Goal: Information Seeking & Learning: Find specific fact

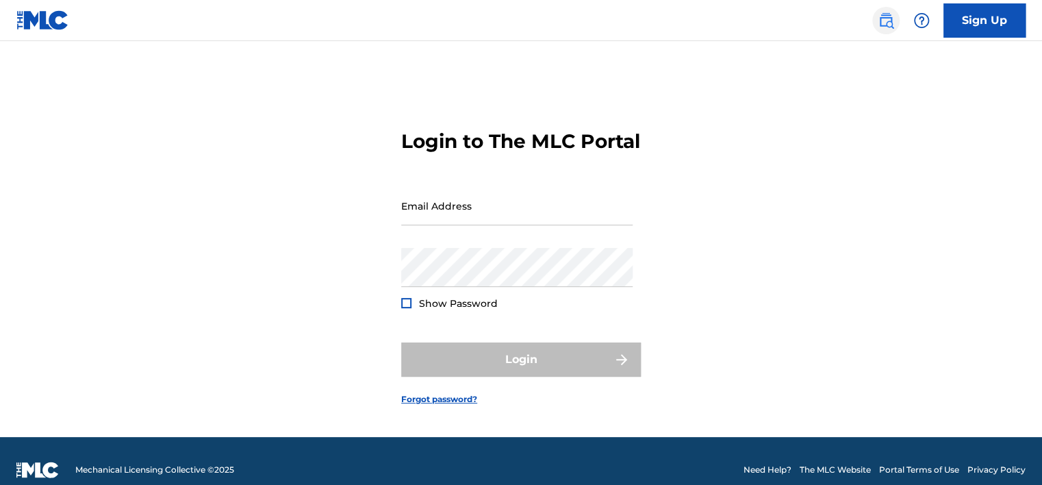
type input "[EMAIL_ADDRESS][DOMAIN_NAME]"
click at [890, 20] on img at bounding box center [886, 20] width 16 height 16
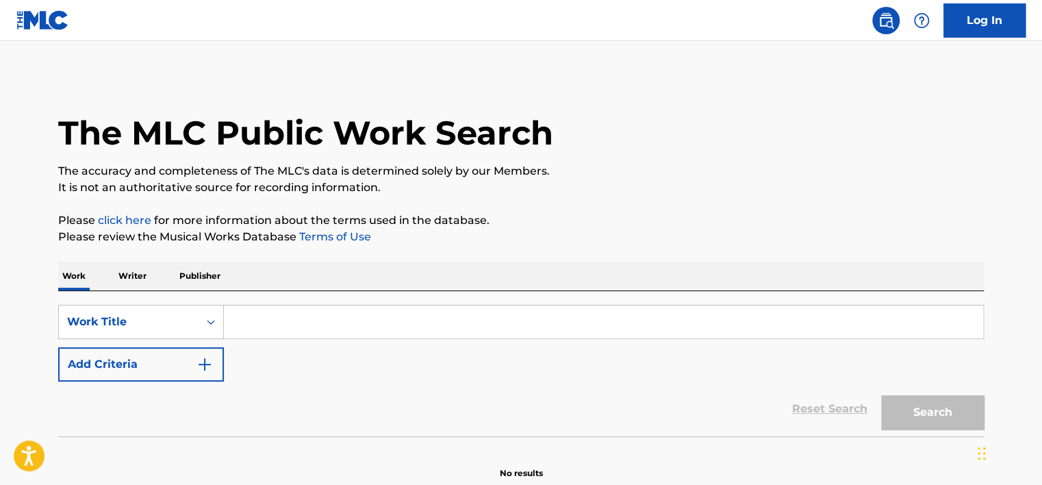
scroll to position [66, 0]
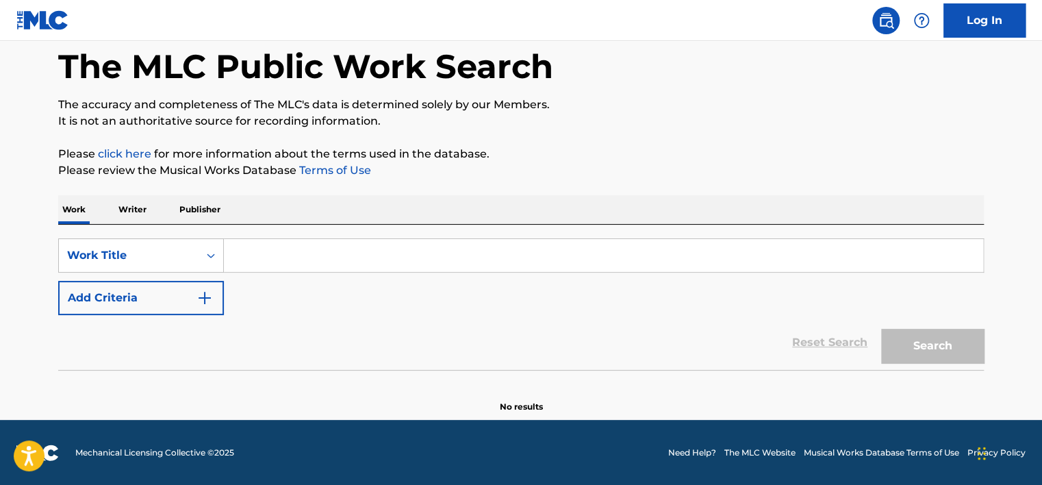
click at [299, 257] on input "Search Form" at bounding box center [603, 255] width 759 height 33
paste input "AFTERLIFE"
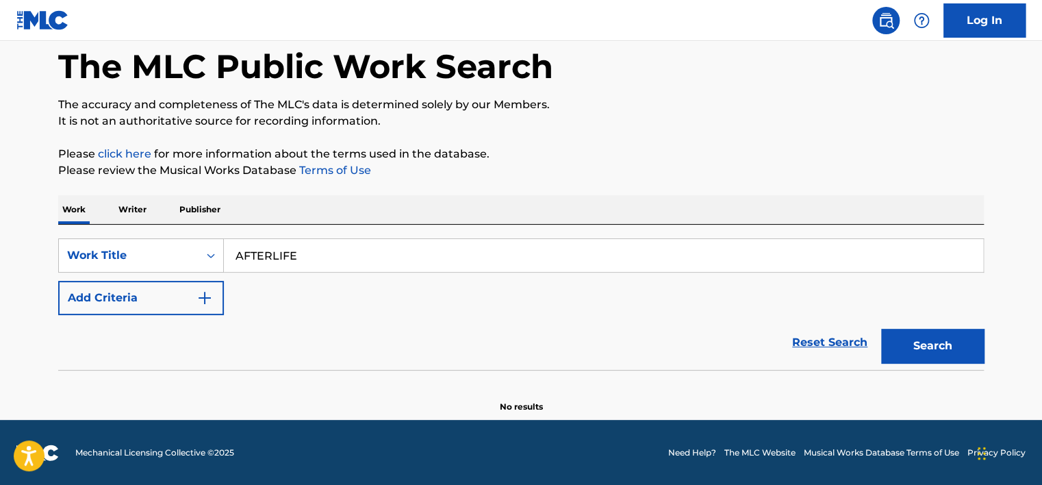
type input "AFTERLIFE"
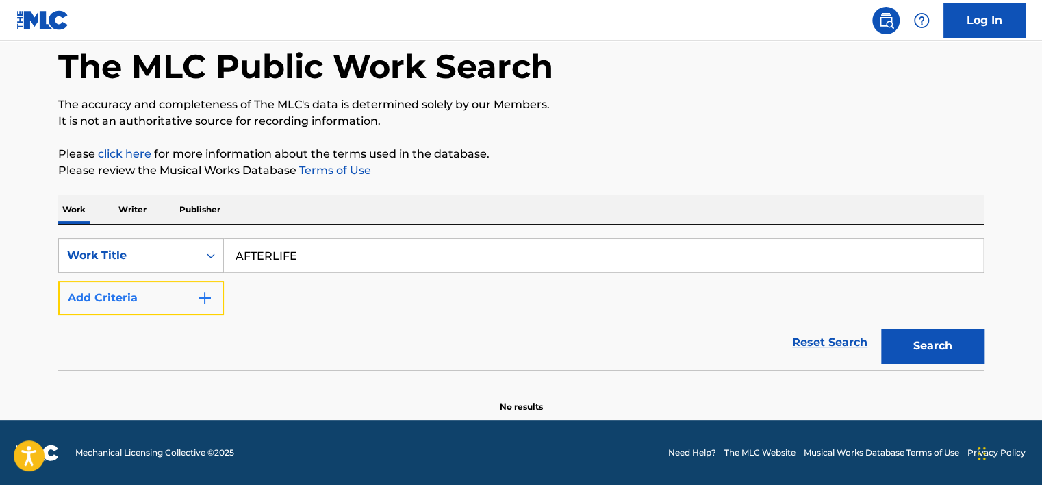
click at [168, 296] on button "Add Criteria" at bounding box center [141, 298] width 166 height 34
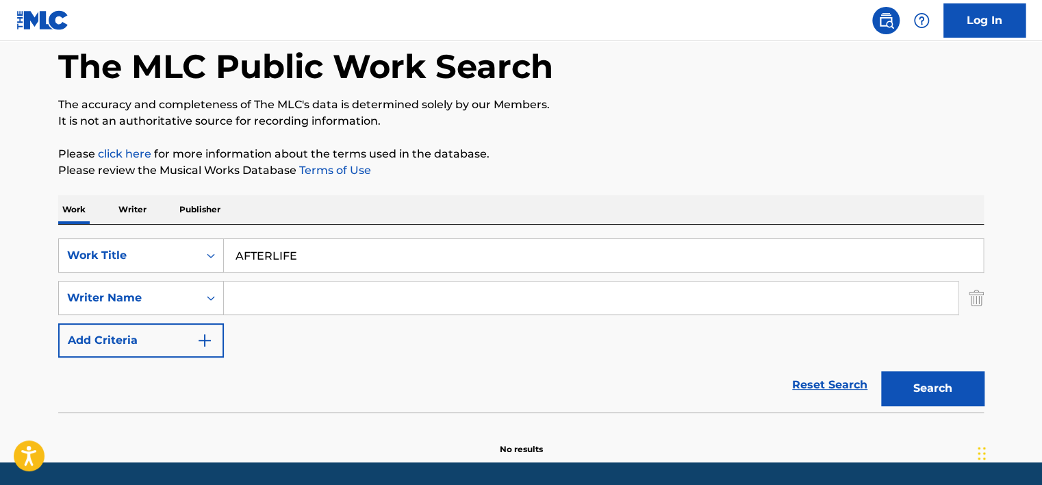
click at [300, 293] on input "Search Form" at bounding box center [591, 297] width 734 height 33
paste input "BERGERUD"
type input "BERGERUD"
click at [945, 390] on button "Search" at bounding box center [932, 388] width 103 height 34
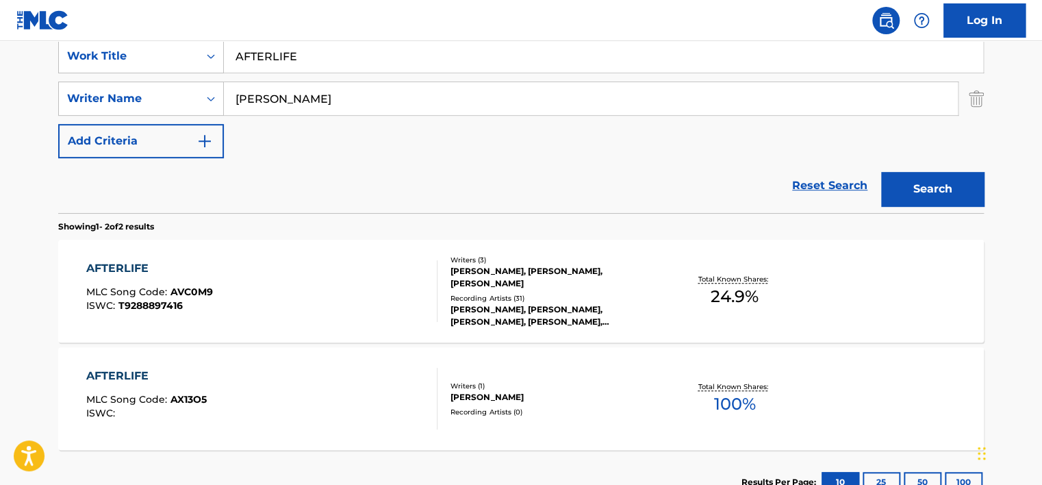
scroll to position [264, 0]
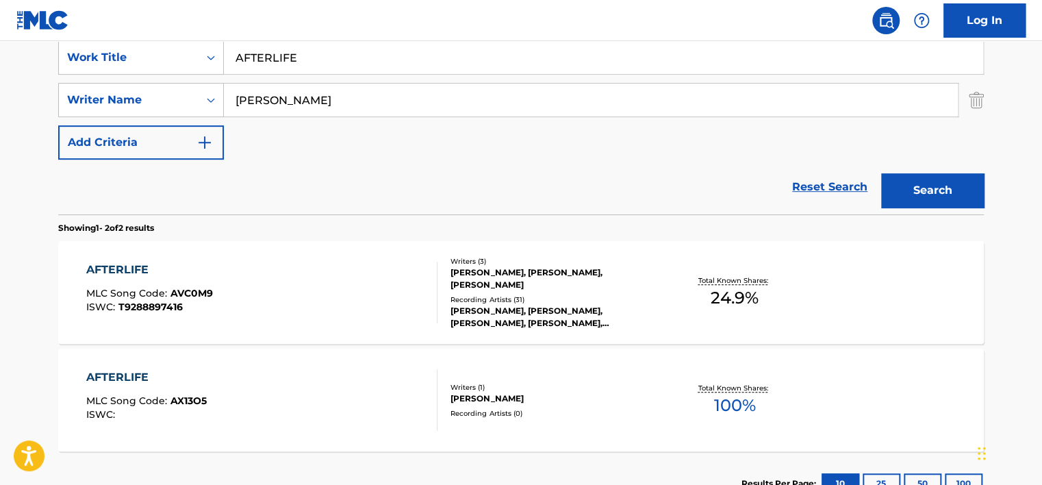
click at [546, 298] on div "Recording Artists ( 31 )" at bounding box center [553, 299] width 207 height 10
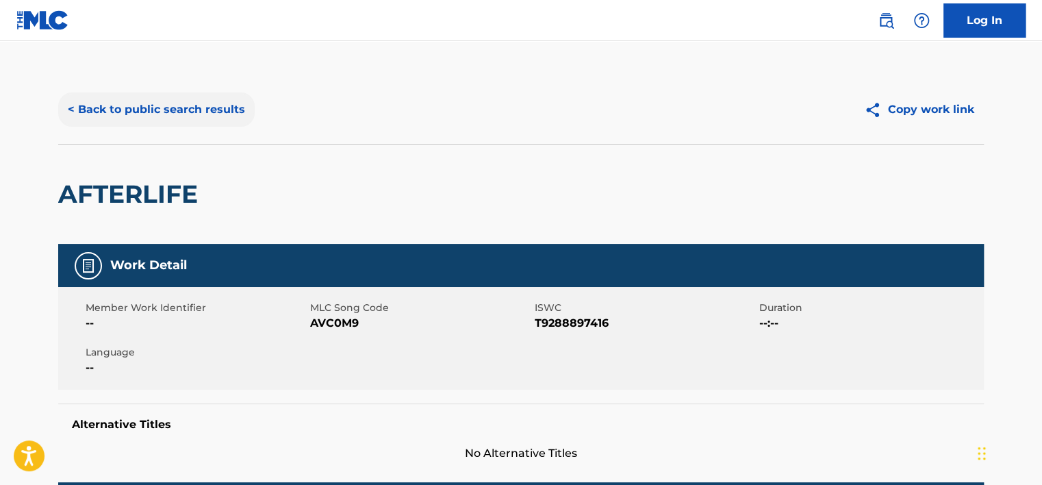
click at [235, 111] on button "< Back to public search results" at bounding box center [156, 109] width 196 height 34
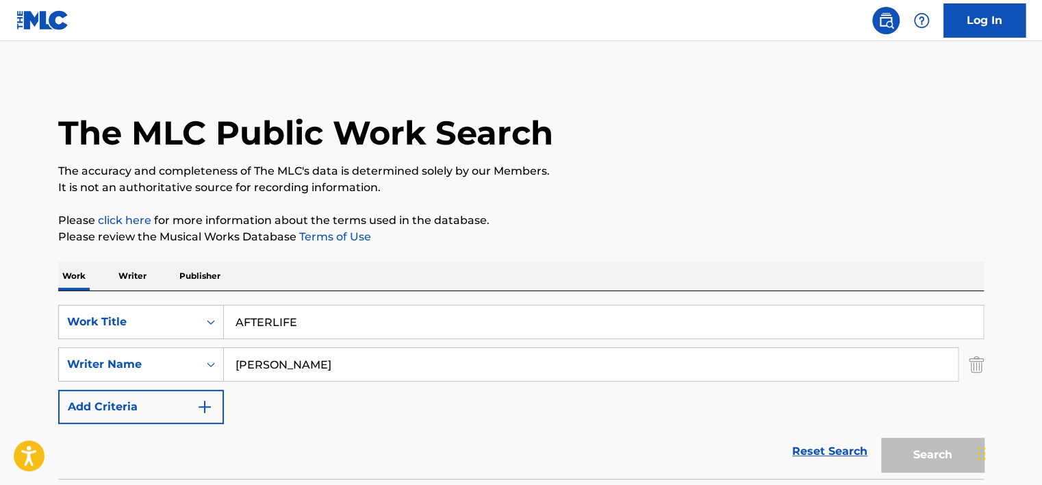
scroll to position [264, 0]
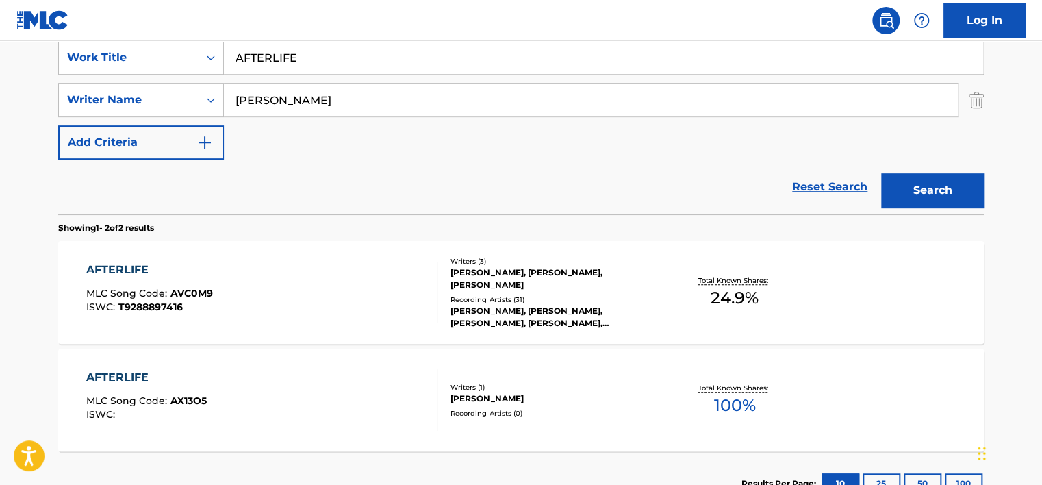
click at [314, 62] on input "AFTERLIFE" at bounding box center [603, 57] width 759 height 33
type input "desert slide"
click at [881, 173] on button "Search" at bounding box center [932, 190] width 103 height 34
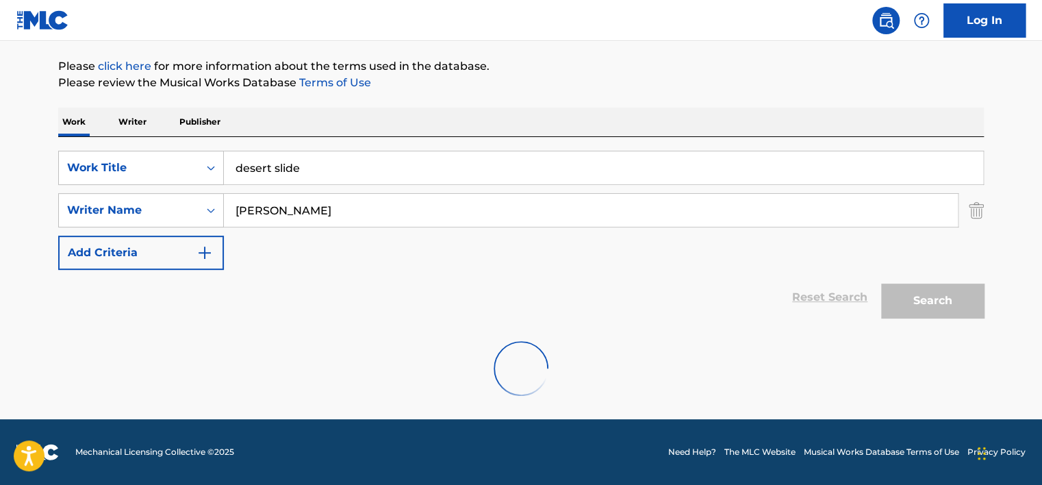
scroll to position [260, 0]
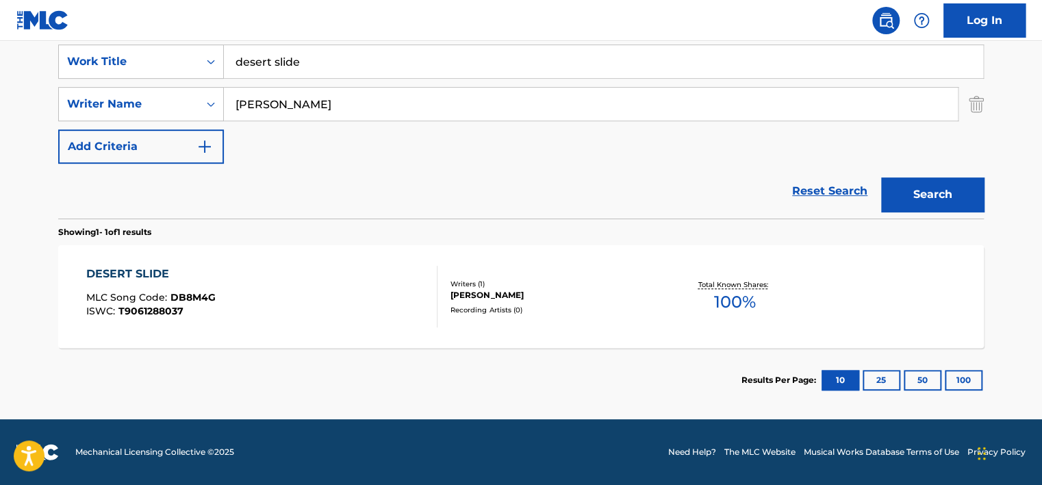
click at [277, 243] on section "DESERT SLIDE MLC Song Code : DB8M4G ISWC : T9061288037 Writers ( 1 ) DAVID LEE …" at bounding box center [521, 293] width 926 height 110
click at [277, 291] on div "DESERT SLIDE MLC Song Code : DB8M4G ISWC : T9061288037" at bounding box center [262, 297] width 352 height 62
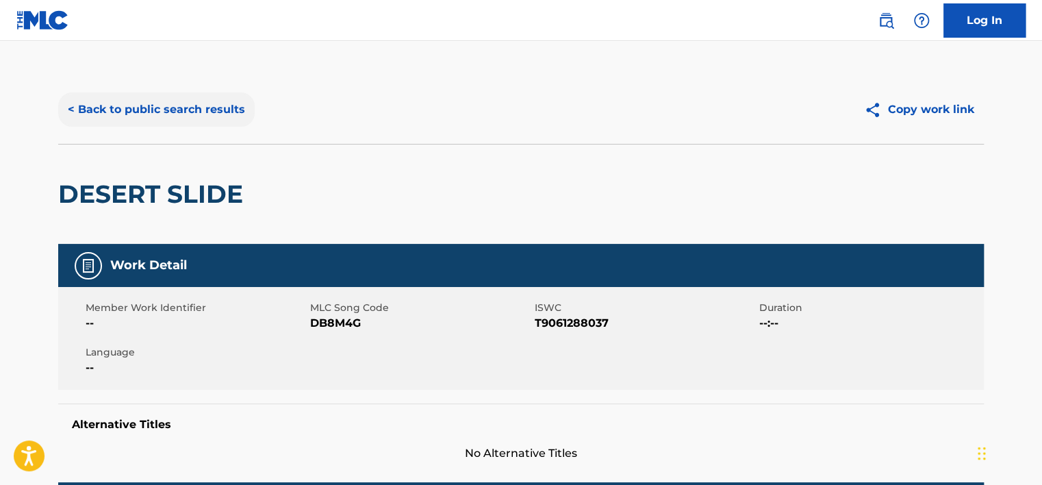
click at [213, 107] on button "< Back to public search results" at bounding box center [156, 109] width 196 height 34
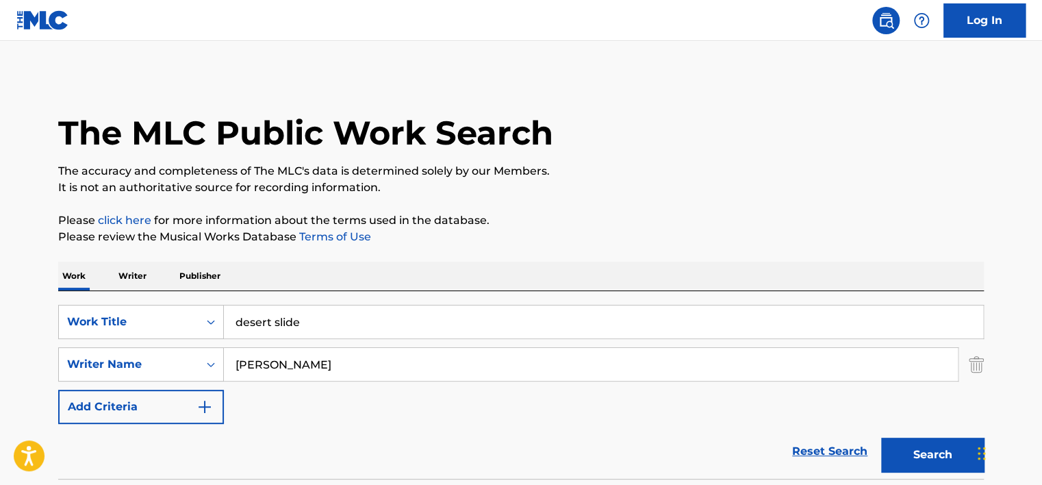
scroll to position [181, 0]
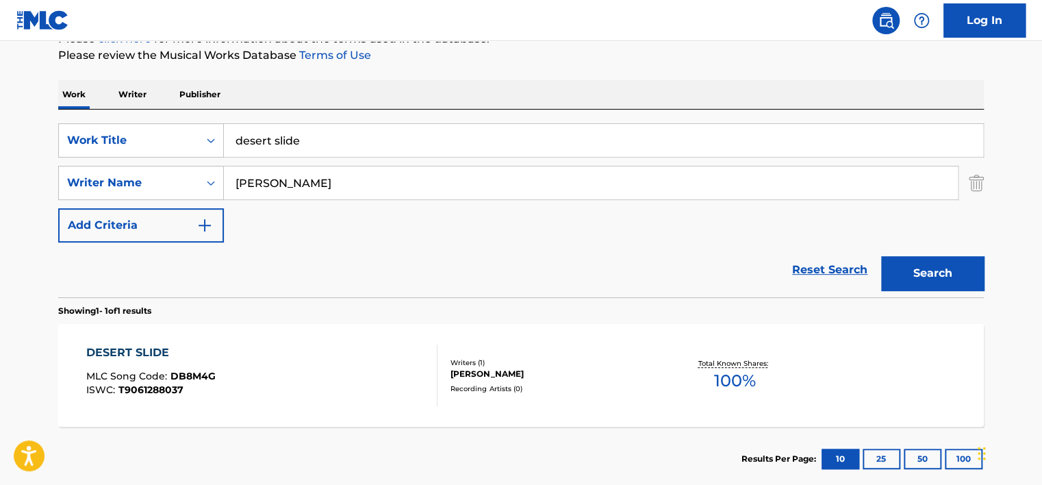
click at [373, 179] on input "BERGERUD" at bounding box center [591, 182] width 734 height 33
click at [340, 142] on input "desert slide" at bounding box center [603, 140] width 759 height 33
type input "drink with the devil"
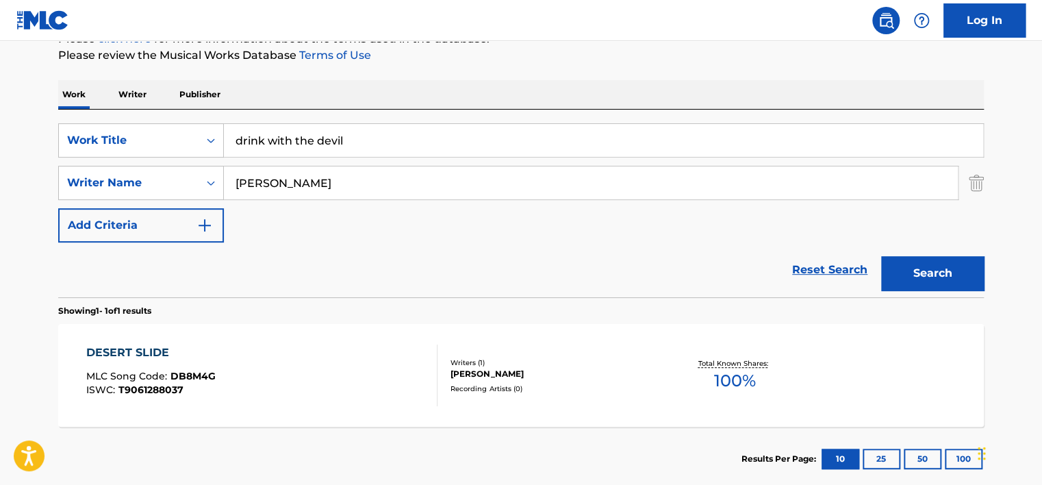
click at [881, 256] on button "Search" at bounding box center [932, 273] width 103 height 34
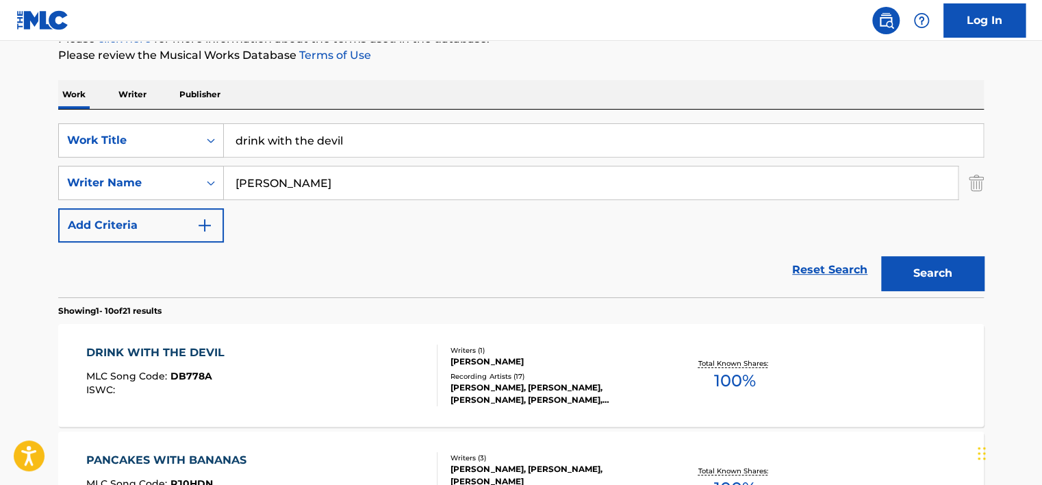
click at [346, 362] on div "DRINK WITH THE DEVIL MLC Song Code : DB778A ISWC :" at bounding box center [262, 375] width 352 height 62
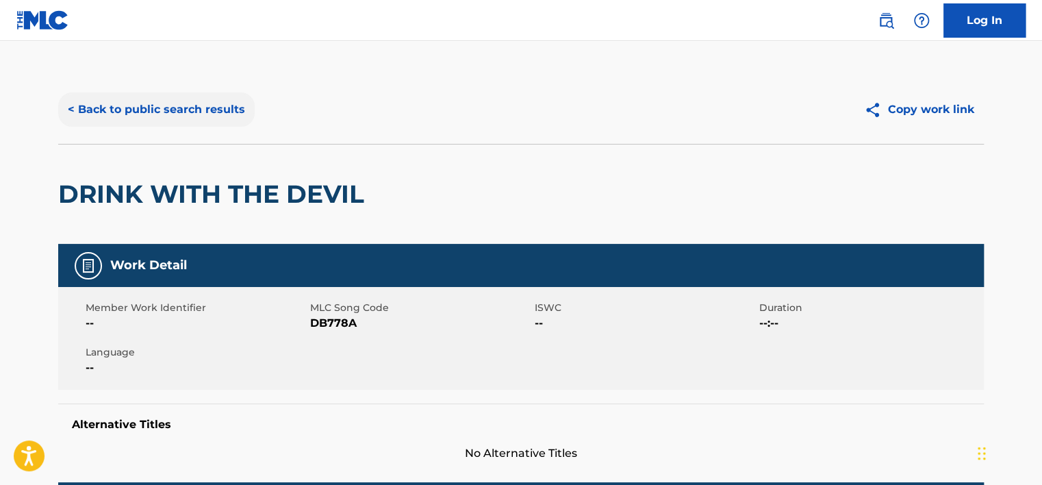
click at [230, 105] on button "< Back to public search results" at bounding box center [156, 109] width 196 height 34
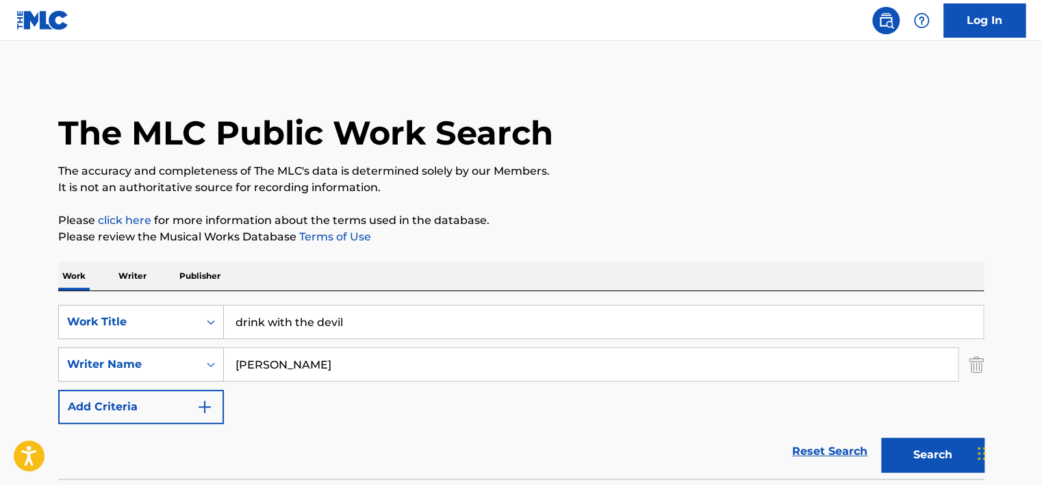
scroll to position [181, 0]
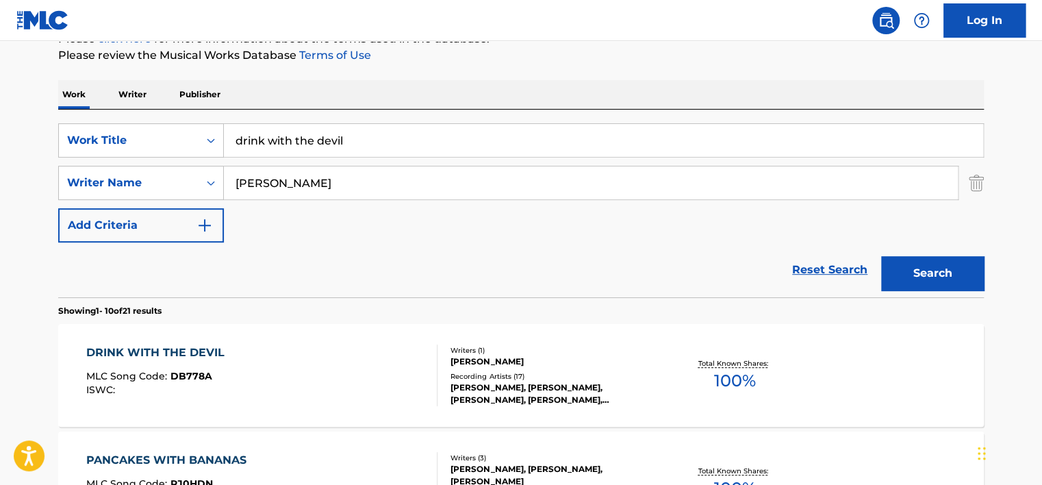
click at [357, 144] on input "drink with the devil" at bounding box center [603, 140] width 759 height 33
type input "gotta pay"
click at [881, 256] on button "Search" at bounding box center [932, 273] width 103 height 34
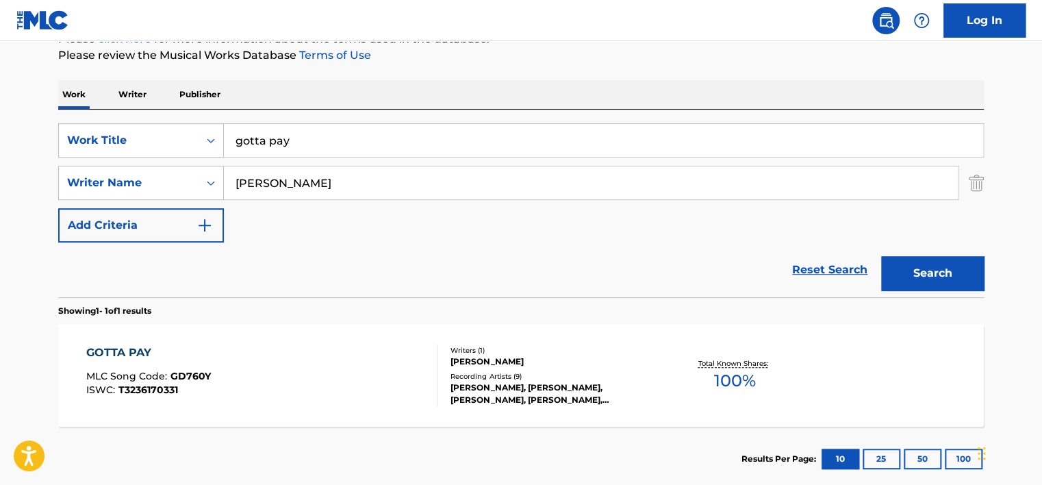
click at [372, 347] on div "GOTTA PAY MLC Song Code : GD760Y ISWC : T3236170331" at bounding box center [262, 375] width 352 height 62
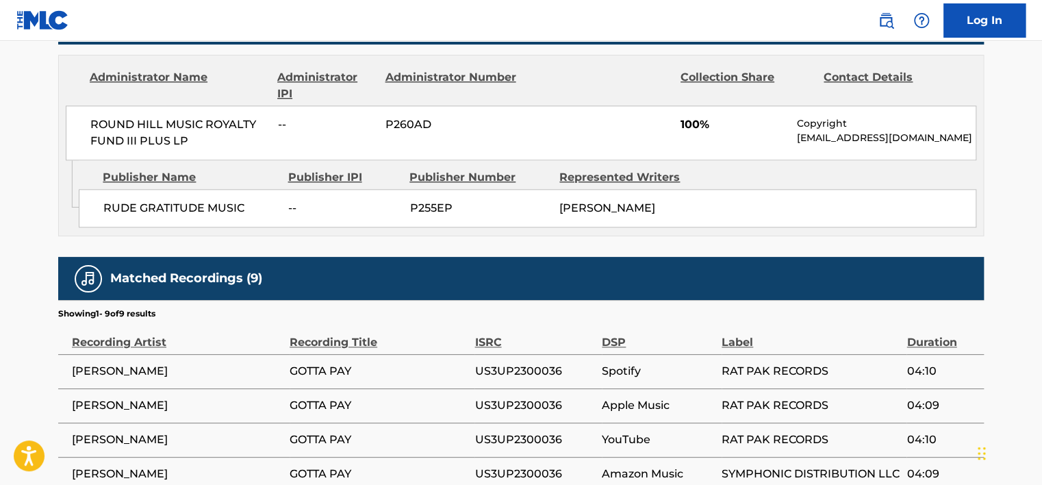
scroll to position [646, 0]
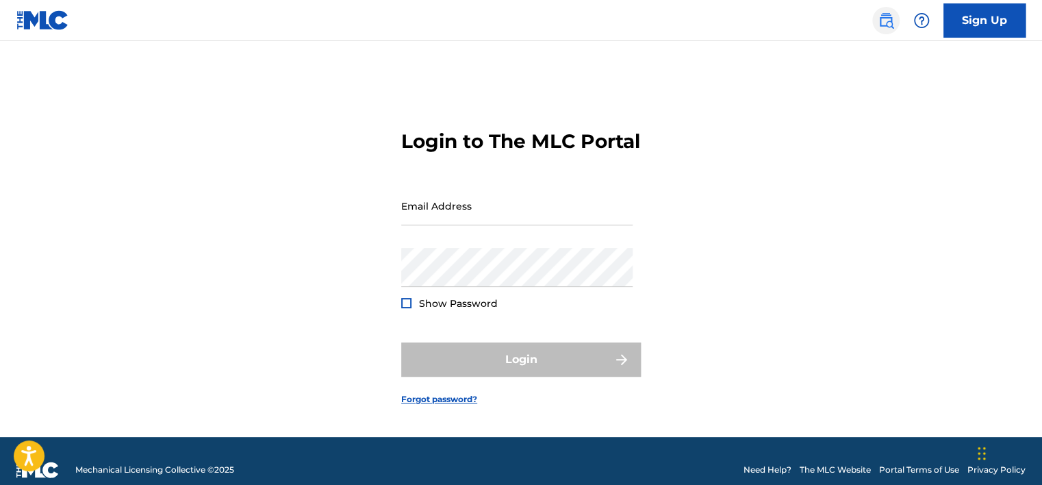
type input "[EMAIL_ADDRESS][DOMAIN_NAME]"
click at [889, 19] on img at bounding box center [886, 20] width 16 height 16
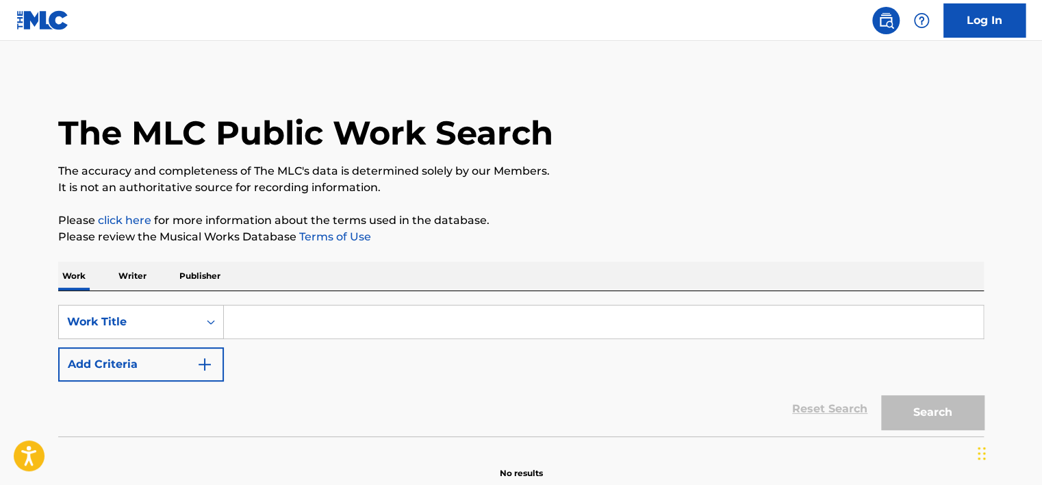
click at [288, 315] on input "Search Form" at bounding box center [603, 321] width 759 height 33
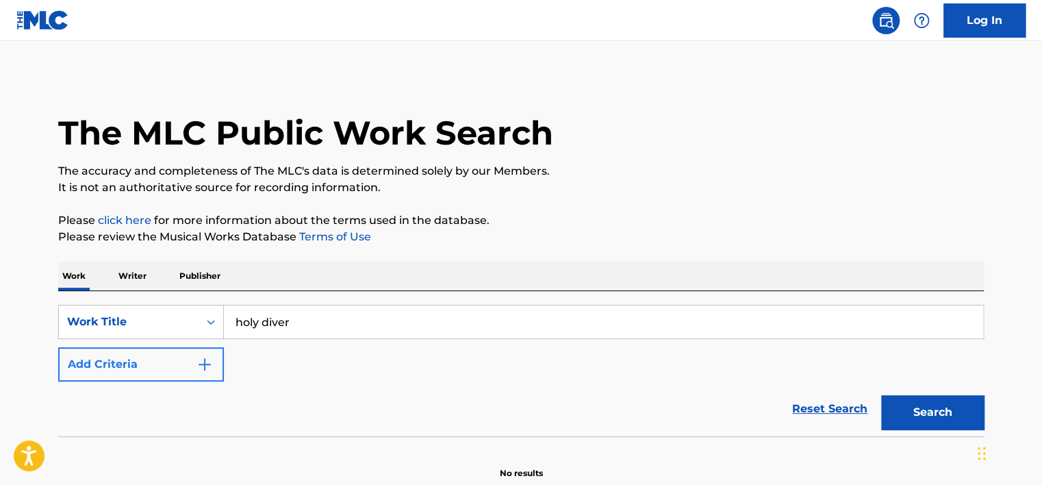
type input "holy diver"
click at [178, 359] on button "Add Criteria" at bounding box center [141, 364] width 166 height 34
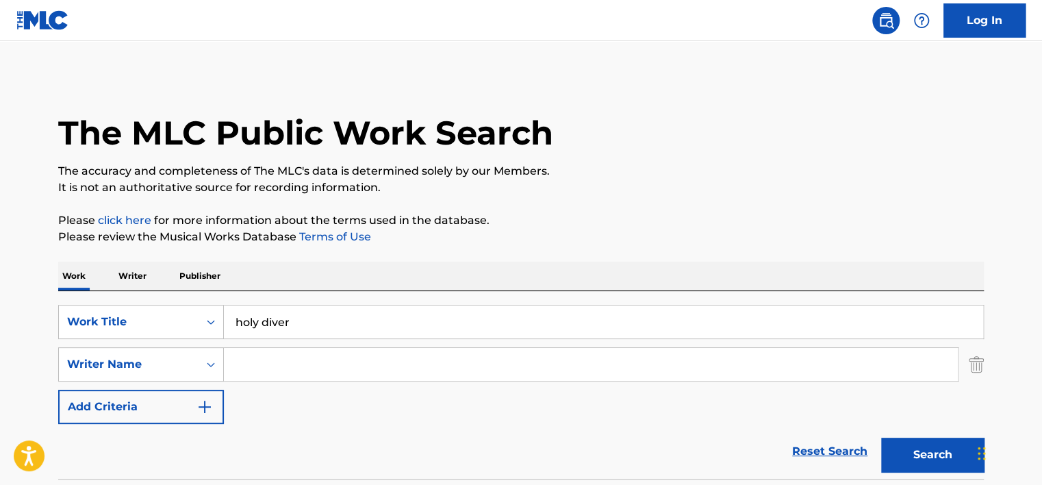
click at [277, 372] on input "Search Form" at bounding box center [591, 364] width 734 height 33
type input "[DEMOGRAPHIC_DATA]"
click at [881, 437] on button "Search" at bounding box center [932, 454] width 103 height 34
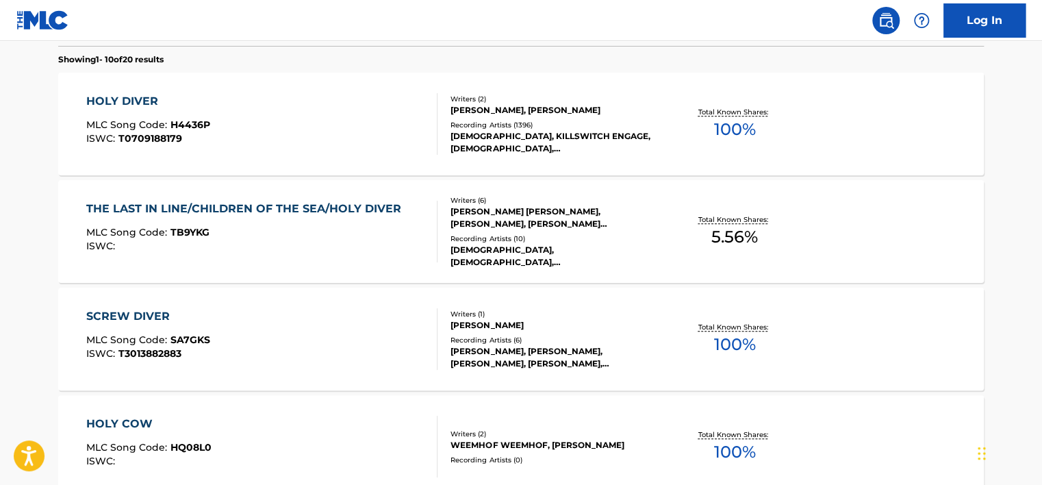
click at [571, 136] on div "[DEMOGRAPHIC_DATA], KILLSWITCH ENGAGE, [DEMOGRAPHIC_DATA], [DEMOGRAPHIC_DATA], …" at bounding box center [553, 142] width 207 height 25
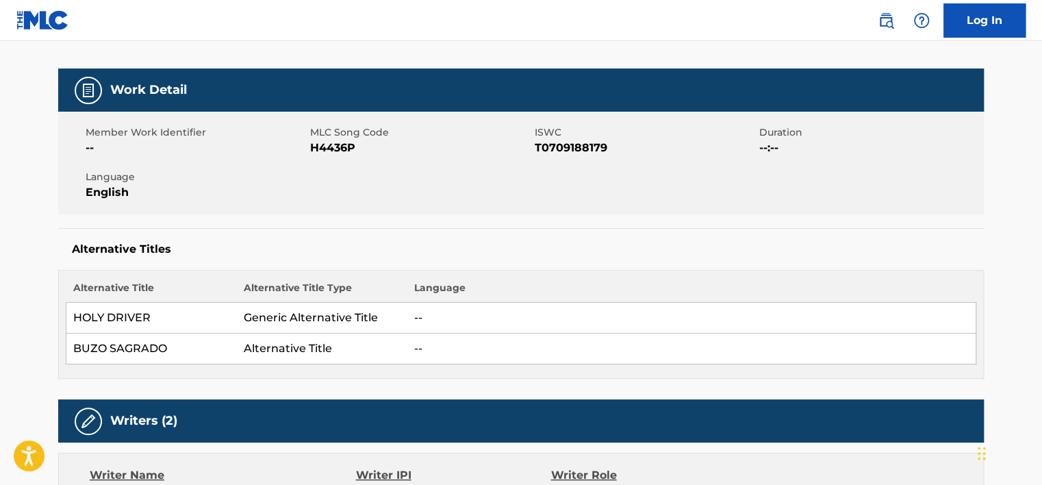
scroll to position [159, 0]
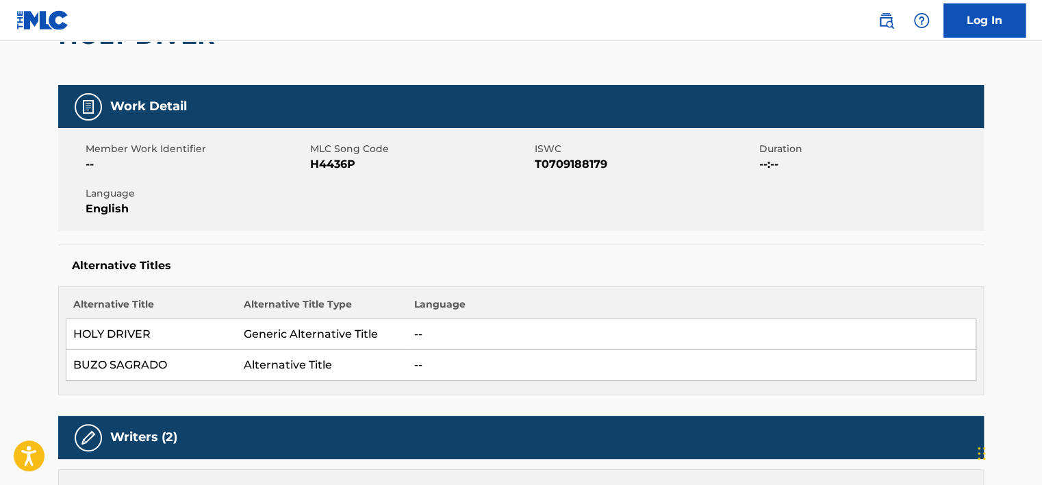
click at [340, 164] on span "H4436P" at bounding box center [420, 164] width 221 height 16
copy span "H4436P"
